Goal: Task Accomplishment & Management: Manage account settings

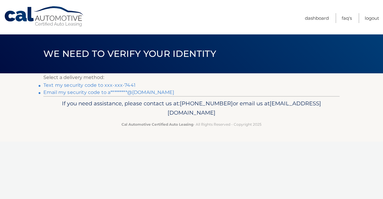
click at [110, 86] on link "Text my security code to xxx-xxx-7441" at bounding box center [89, 85] width 92 height 6
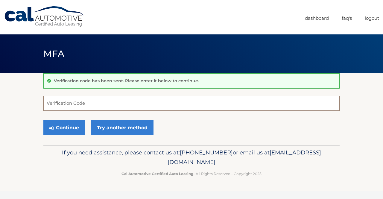
click at [111, 103] on input "Verification Code" at bounding box center [191, 103] width 296 height 15
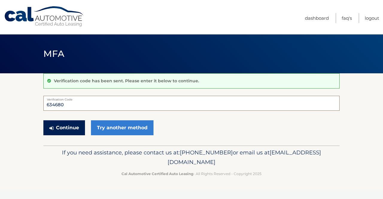
type input "634680"
click at [82, 127] on button "Continue" at bounding box center [64, 127] width 42 height 15
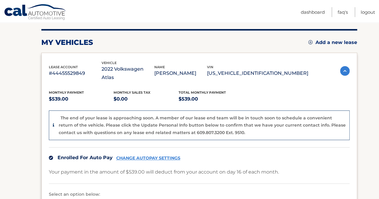
scroll to position [44, 0]
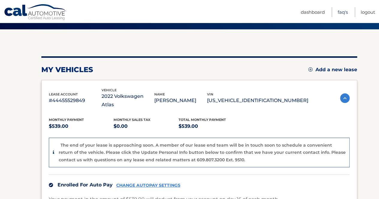
click at [338, 12] on link "FAQ's" at bounding box center [342, 12] width 10 height 10
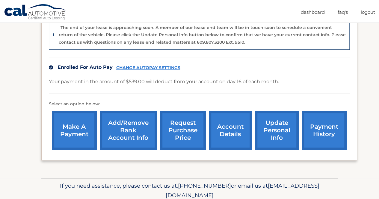
scroll to position [164, 0]
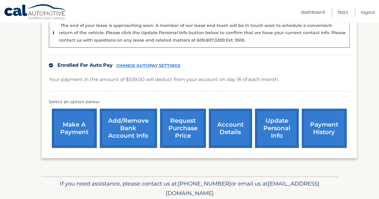
click at [229, 124] on link "account details" at bounding box center [230, 128] width 43 height 39
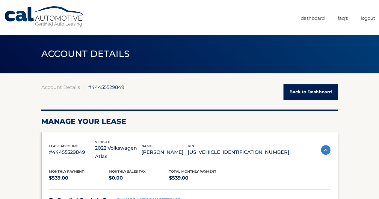
click at [221, 174] on p "$539.00" at bounding box center [199, 178] width 60 height 8
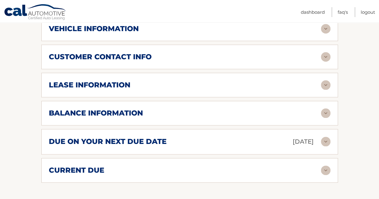
scroll to position [329, 0]
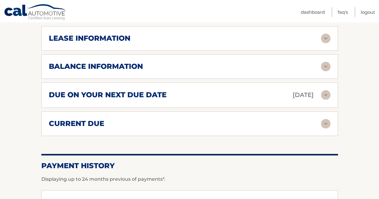
click at [323, 62] on img at bounding box center [326, 67] width 10 height 10
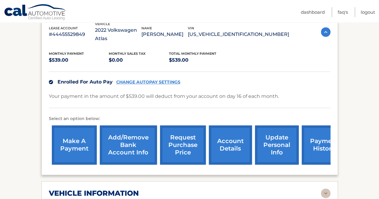
scroll to position [0, 0]
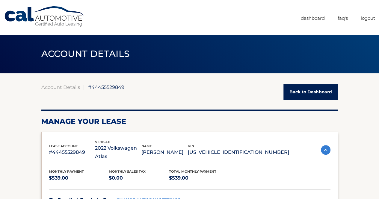
click at [135, 198] on link "CHANGE AUTOPAY SETTINGS" at bounding box center [148, 200] width 64 height 5
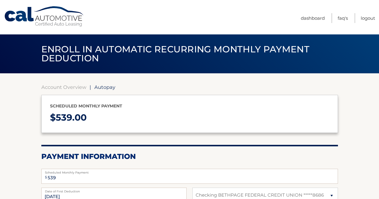
select select "OTcyNzU0N2MtNzRlMS00ZjI3LWE3ZTYtZGU5ZTgxODdmZmZl"
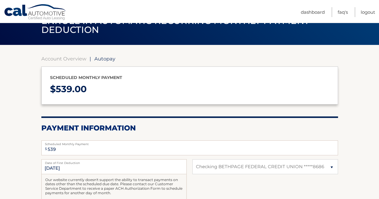
scroll to position [148, 0]
